Goal: Task Accomplishment & Management: Complete application form

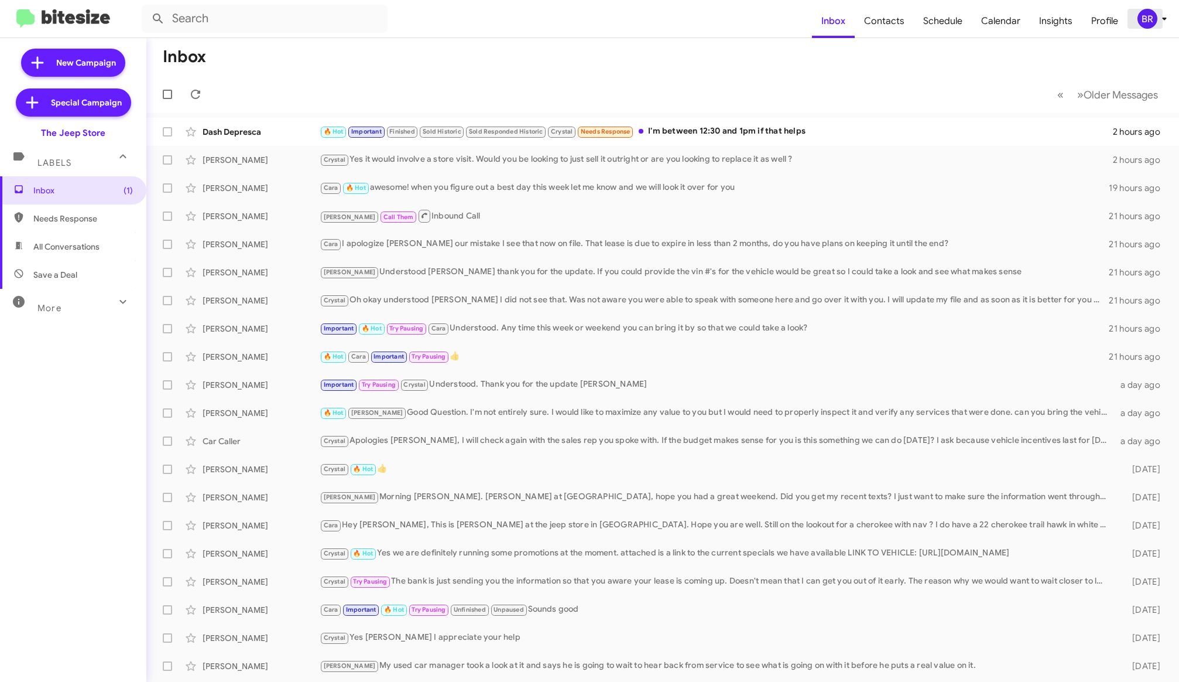
click at [1163, 18] on icon at bounding box center [1164, 19] width 4 height 3
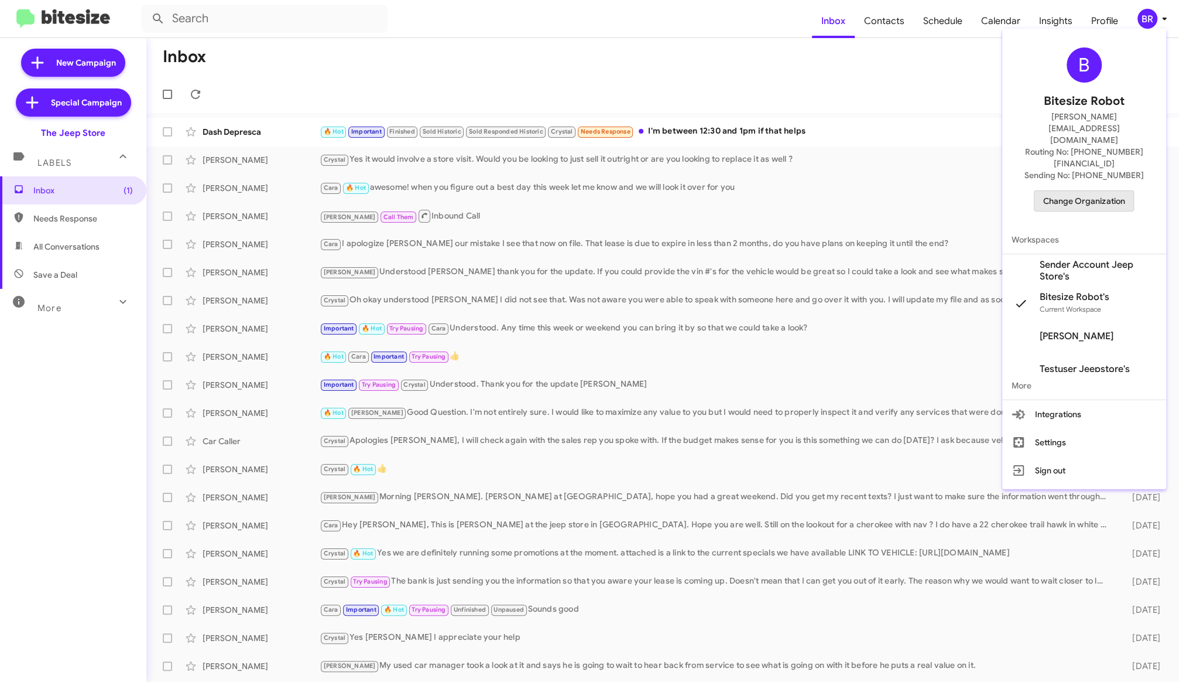
click at [1104, 191] on span "Change Organization" at bounding box center [1083, 201] width 81 height 20
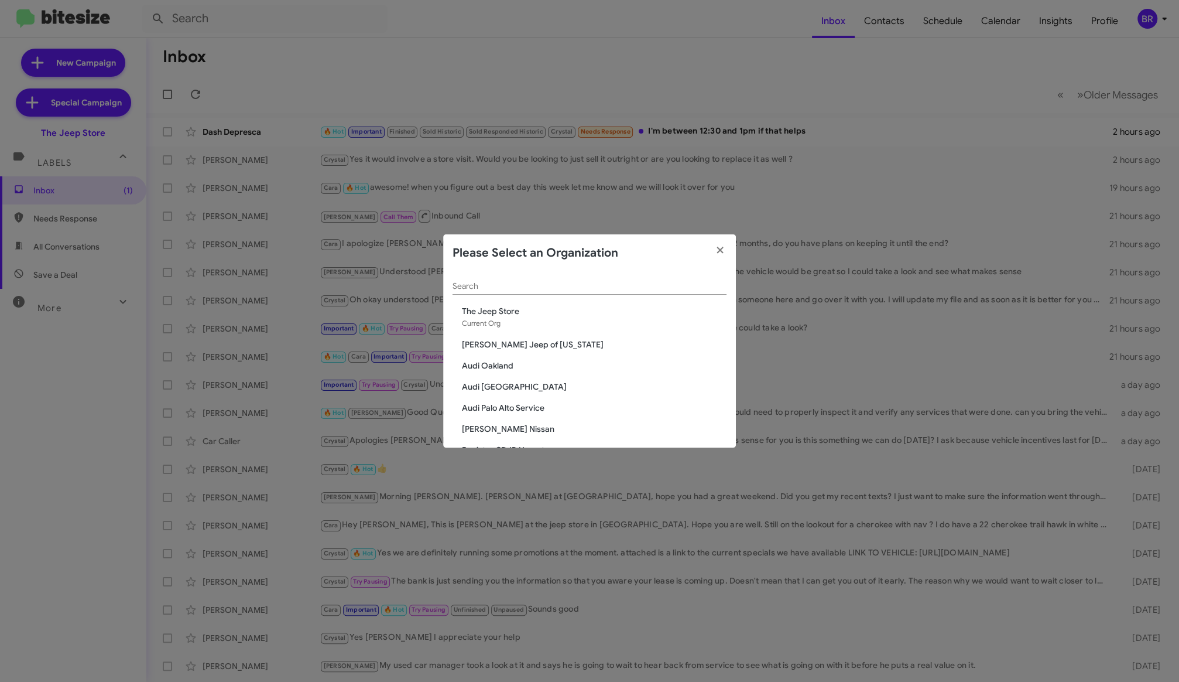
click at [615, 288] on input "Search" at bounding box center [590, 286] width 274 height 9
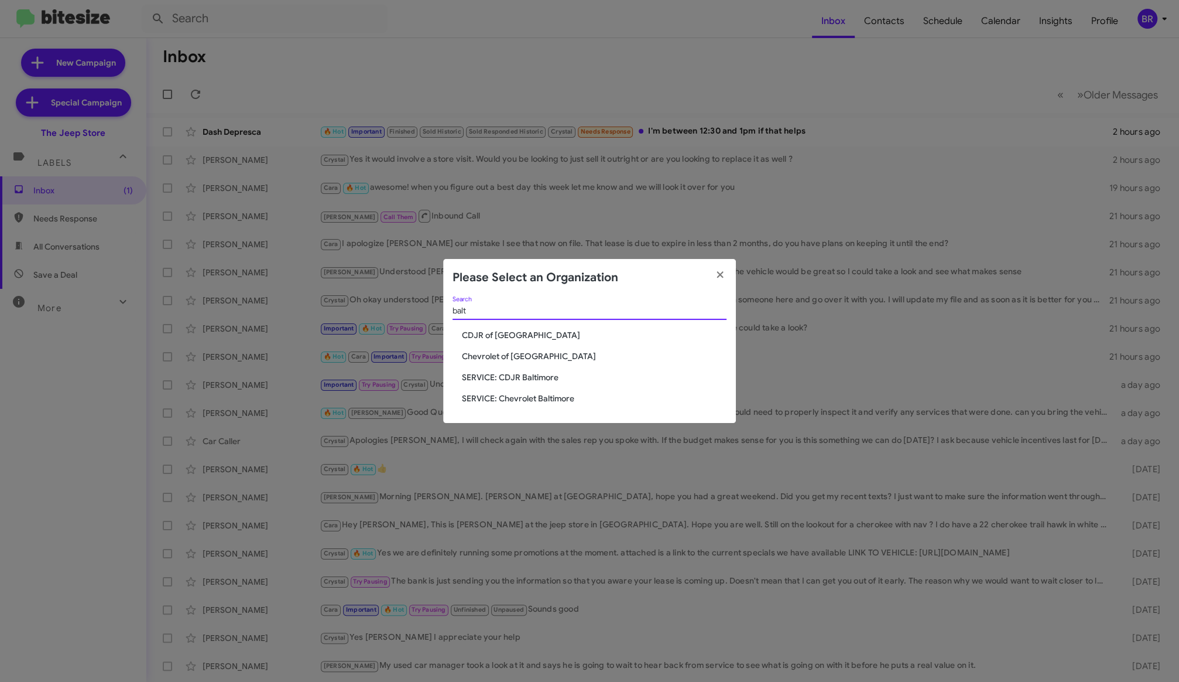
type input "balt"
click at [540, 399] on span "SERVICE: Chevrolet Baltimore" at bounding box center [594, 398] width 265 height 12
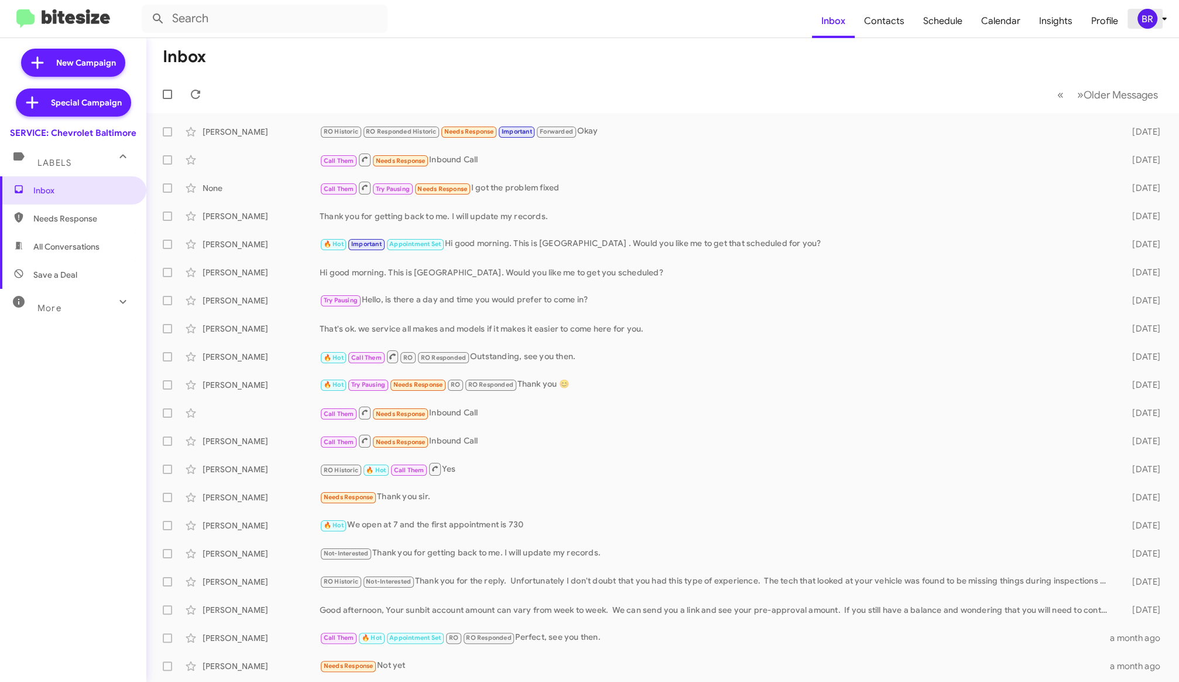
click at [1158, 19] on icon at bounding box center [1165, 19] width 14 height 14
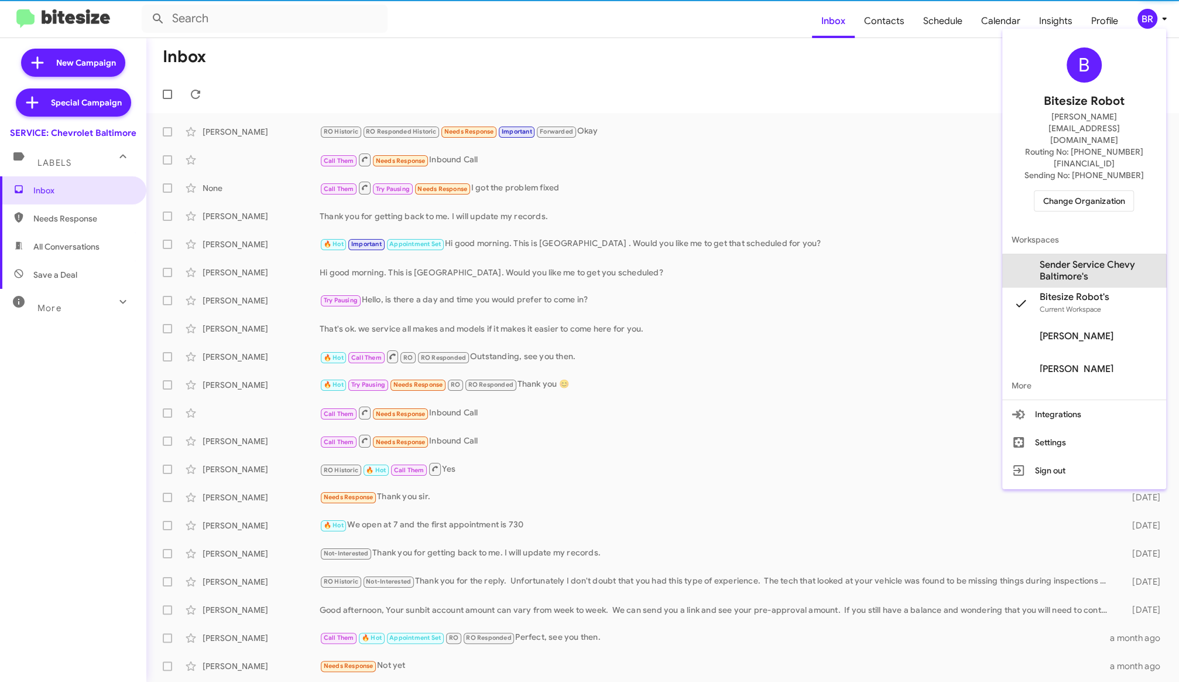
click at [1090, 259] on span "Sender Service Chevy Baltimore's" at bounding box center [1098, 270] width 117 height 23
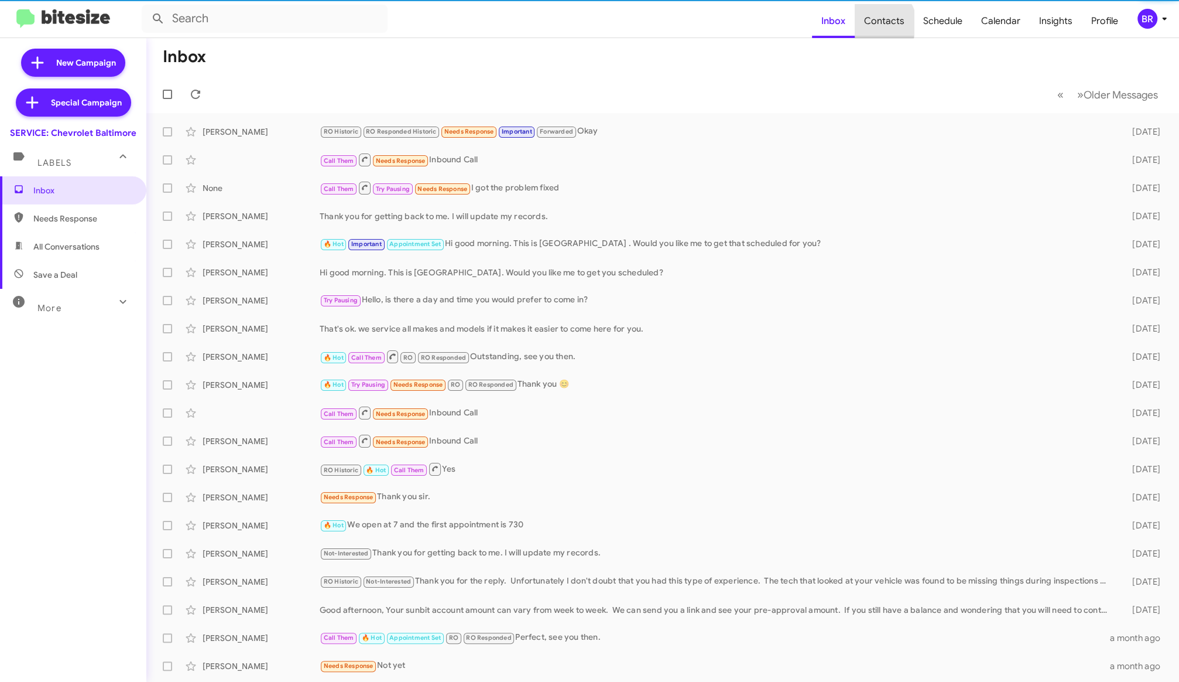
click at [882, 23] on span "Contacts" at bounding box center [884, 21] width 59 height 34
type input "in:groups"
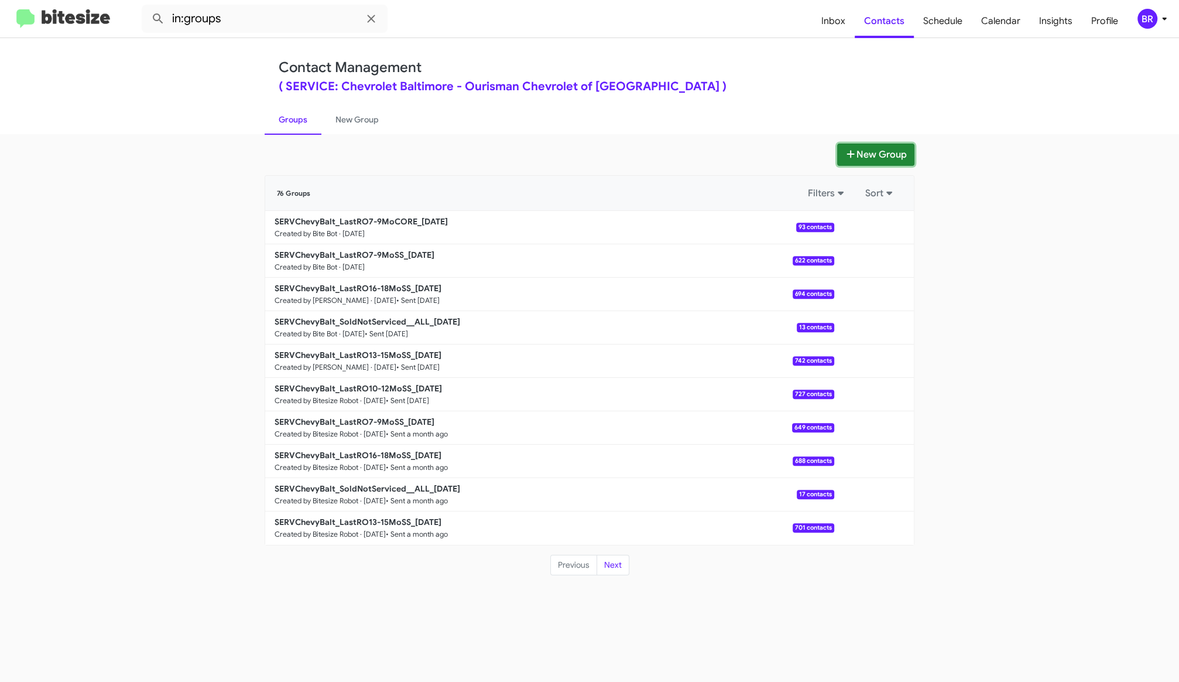
click at [895, 150] on button "New Group" at bounding box center [875, 154] width 77 height 22
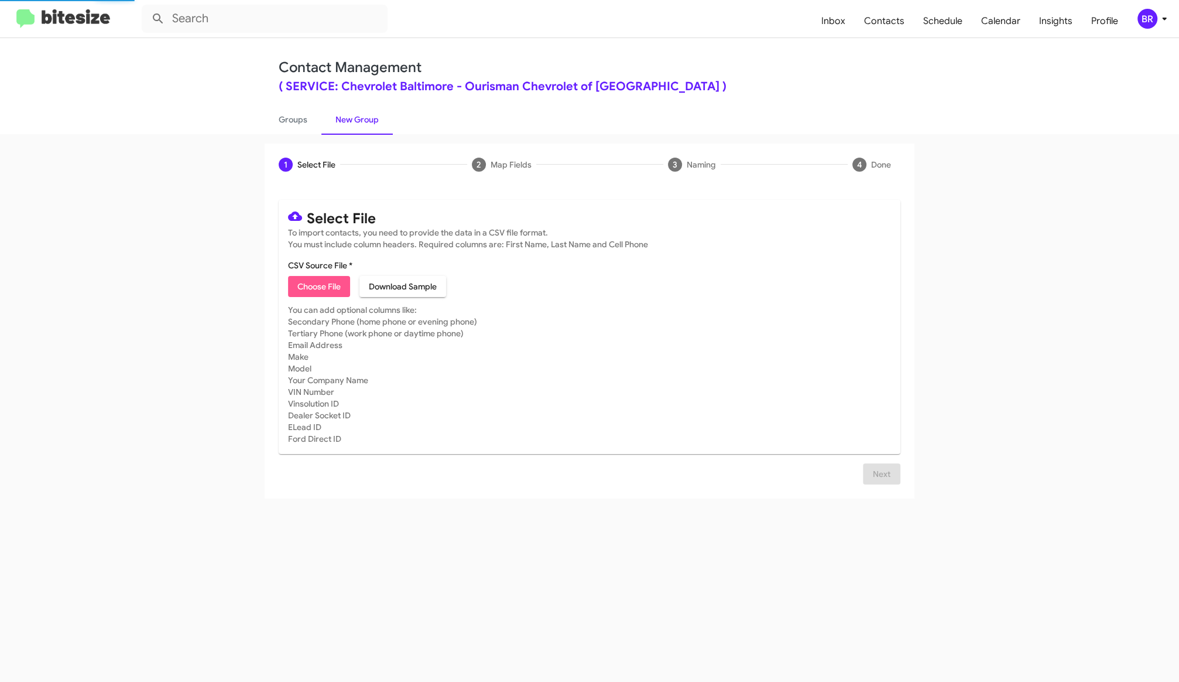
click at [334, 283] on span "Choose File" at bounding box center [318, 286] width 43 height 21
type input "SERVChevyBalt_Last_RO_7_9_Months_ago_20251001_EaCI7"
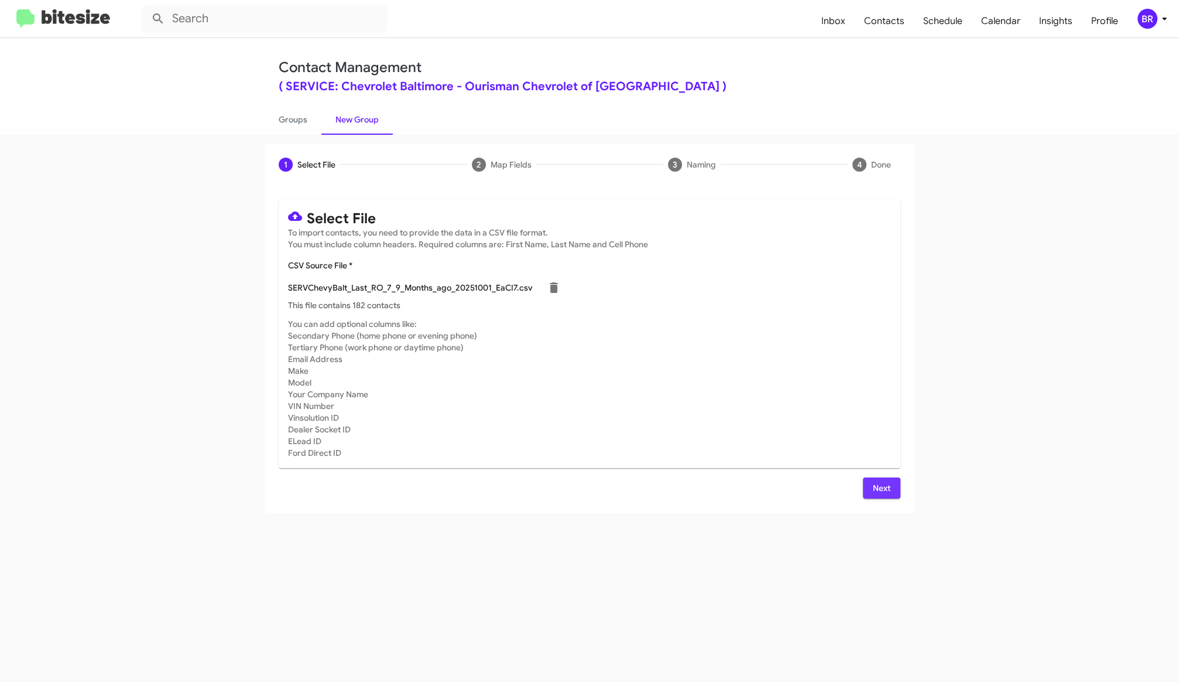
click at [883, 482] on span "Next" at bounding box center [881, 487] width 19 height 21
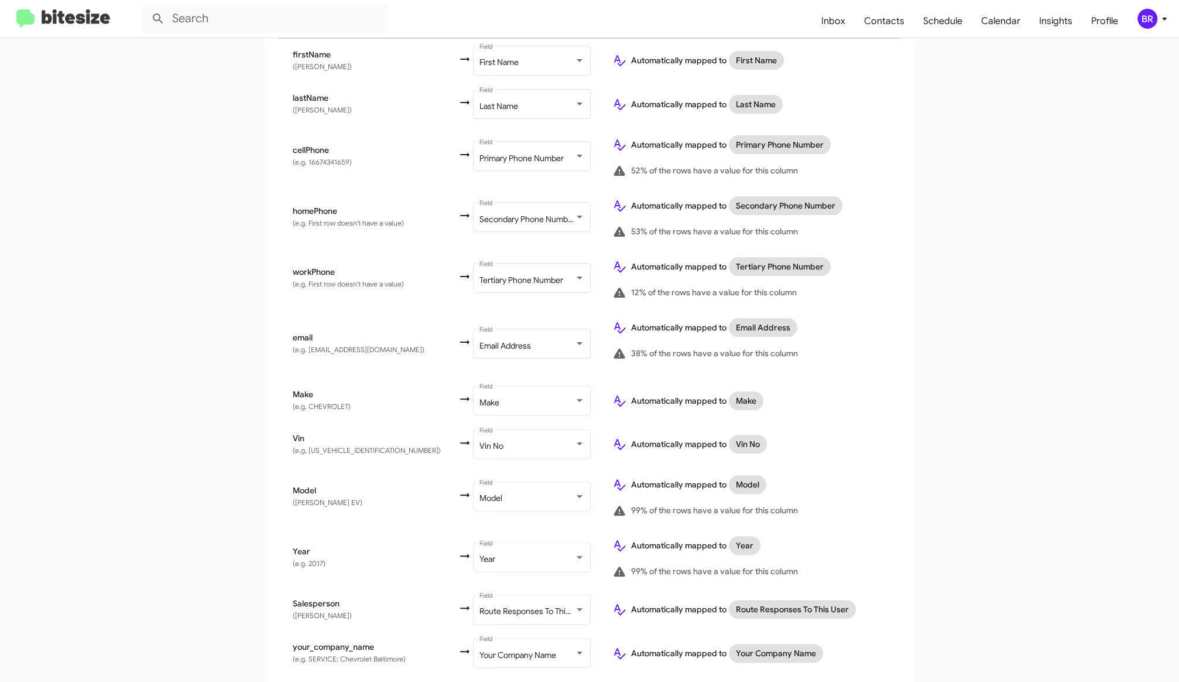
scroll to position [278, 0]
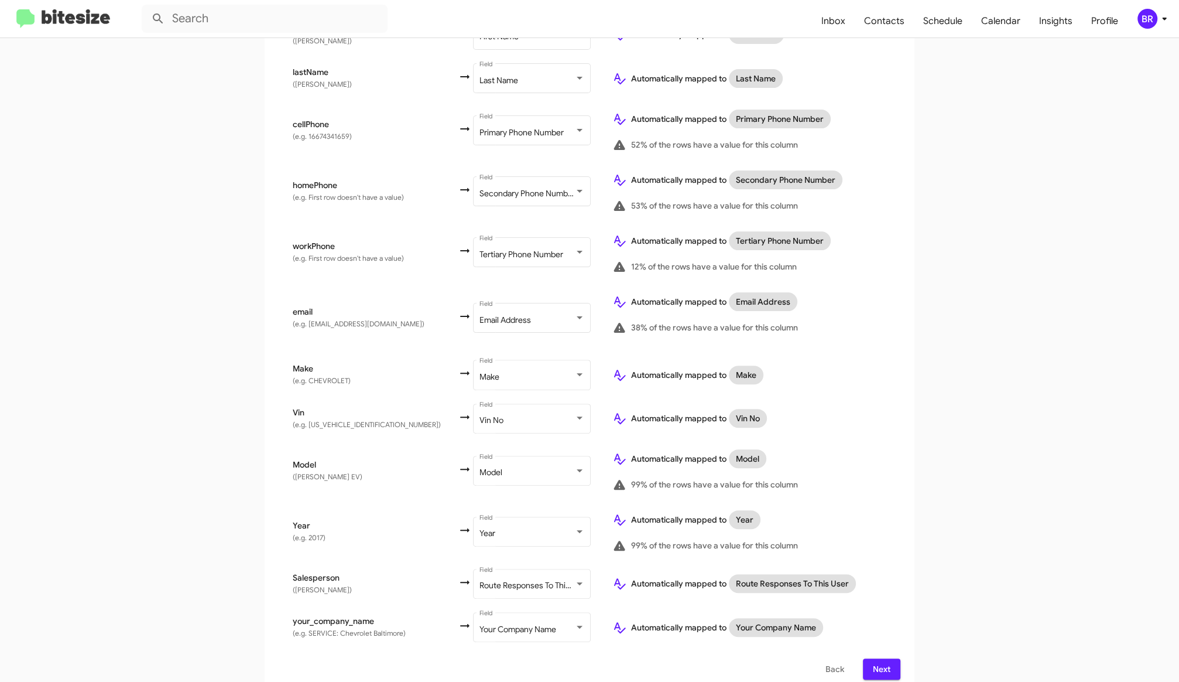
click at [877, 658] on span "Next" at bounding box center [881, 668] width 19 height 21
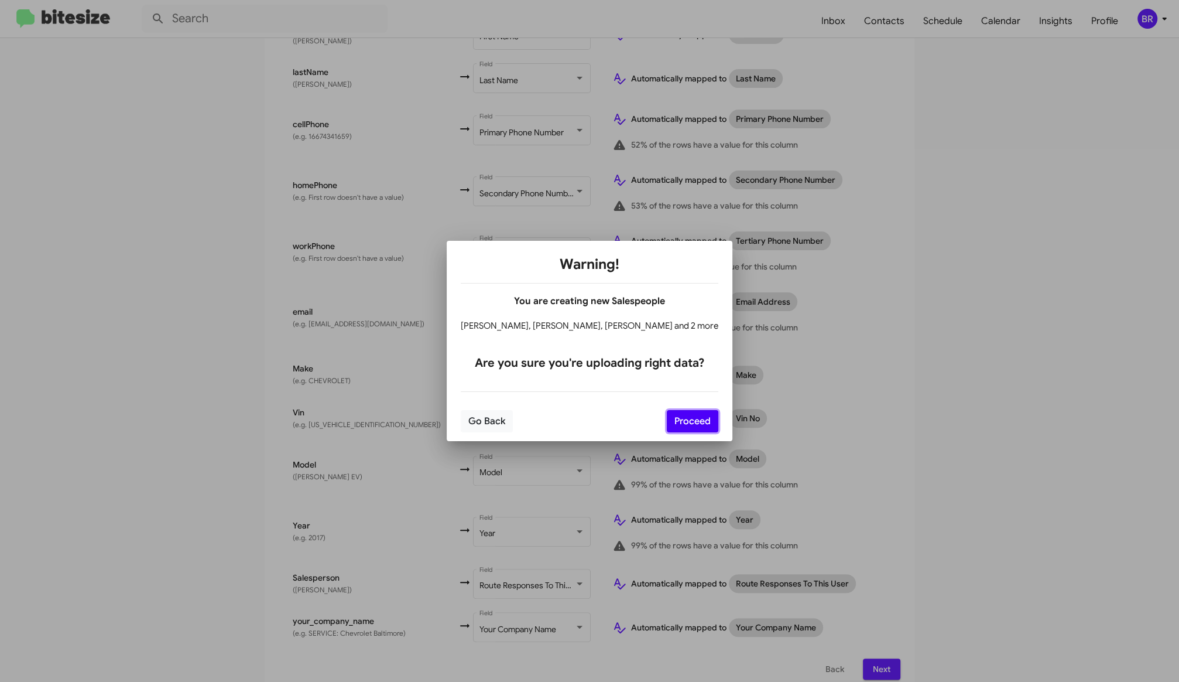
click at [684, 415] on button "Proceed" at bounding box center [693, 421] width 52 height 22
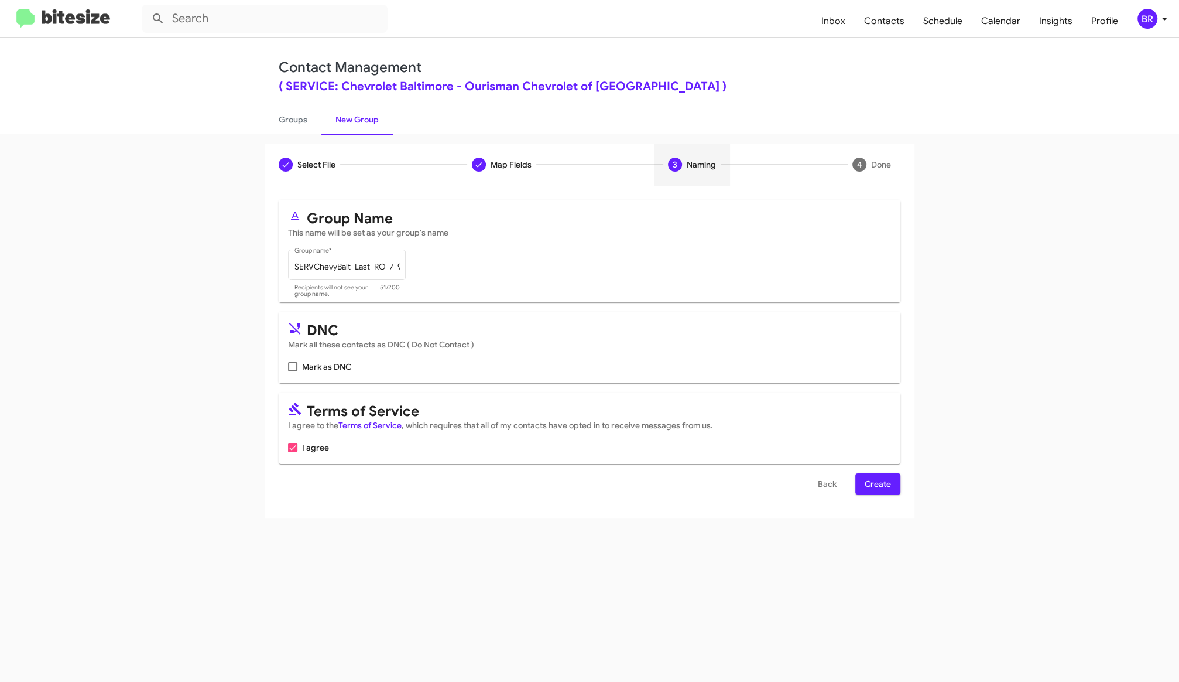
click at [871, 479] on span "Create" at bounding box center [878, 483] width 26 height 21
